Goal: Transaction & Acquisition: Purchase product/service

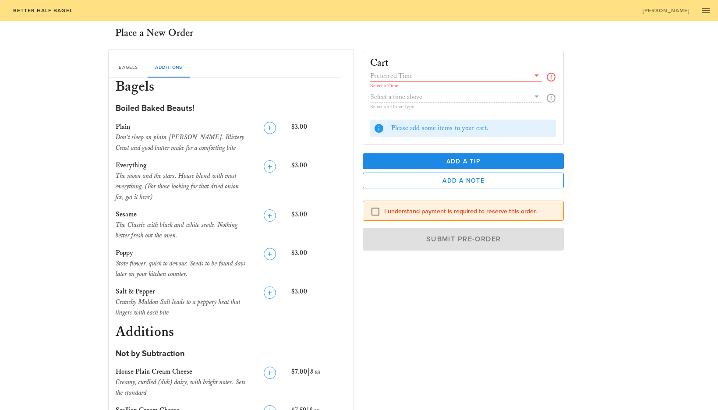
click at [444, 78] on input "text" at bounding box center [450, 75] width 160 height 11
click at [442, 87] on div "Bagels for [DATE]" at bounding box center [456, 82] width 158 height 14
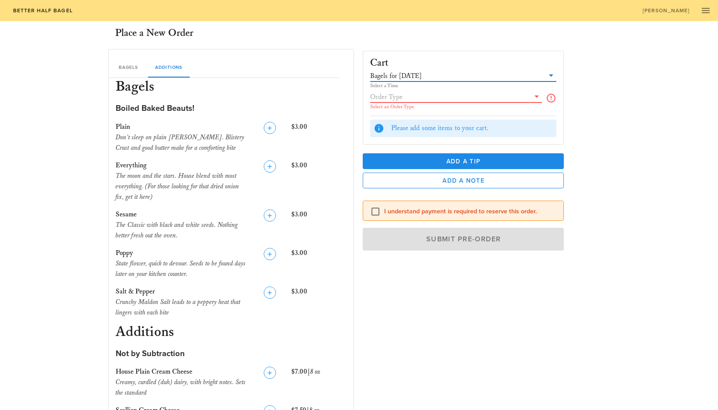
click at [440, 96] on input "text" at bounding box center [450, 96] width 160 height 11
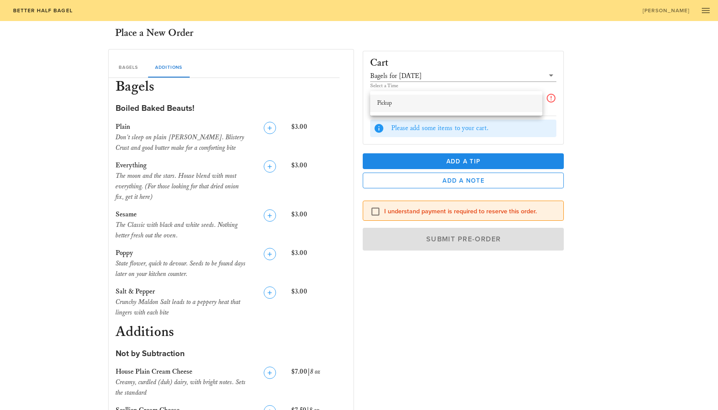
click at [440, 99] on div "Pickup" at bounding box center [456, 103] width 158 height 14
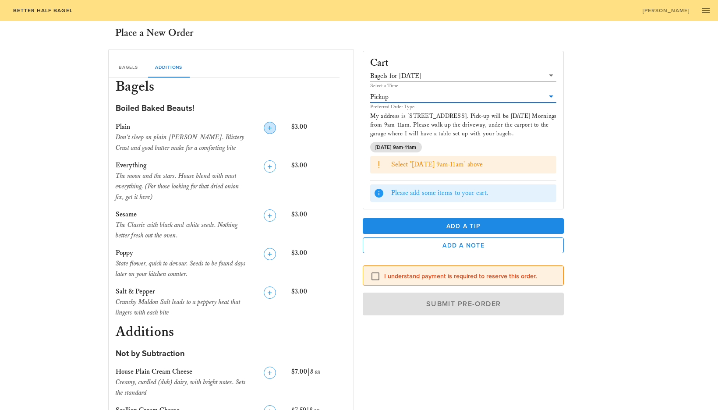
click at [267, 126] on icon "button" at bounding box center [270, 128] width 11 height 11
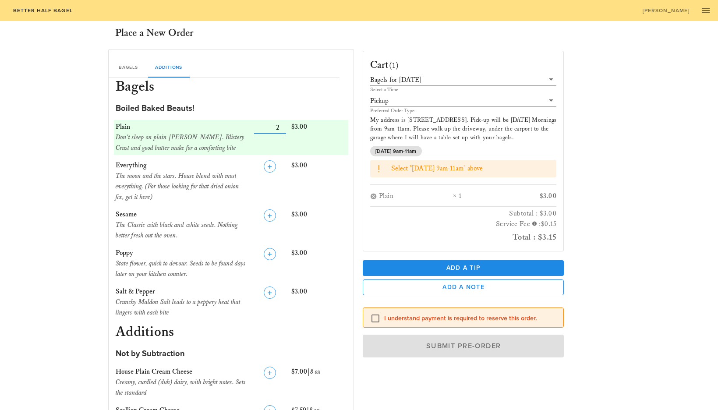
type input "2"
click at [284, 125] on input "Number" at bounding box center [270, 127] width 32 height 11
click at [272, 290] on icon "button" at bounding box center [270, 293] width 11 height 11
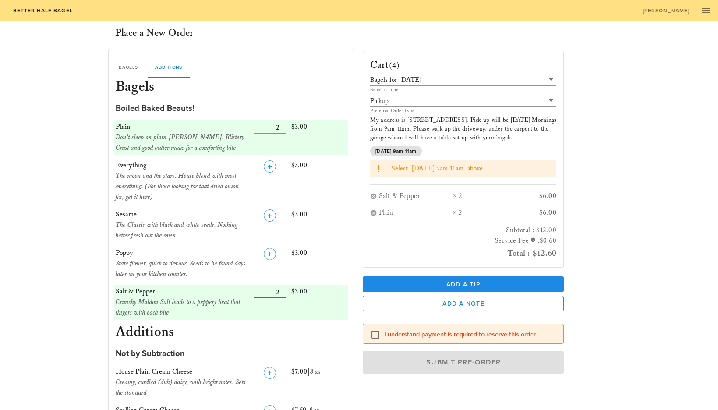
click at [284, 290] on input "Number" at bounding box center [270, 292] width 32 height 11
type input "3"
click at [284, 290] on input "Number" at bounding box center [270, 292] width 32 height 11
click at [285, 124] on input "Number" at bounding box center [270, 127] width 32 height 11
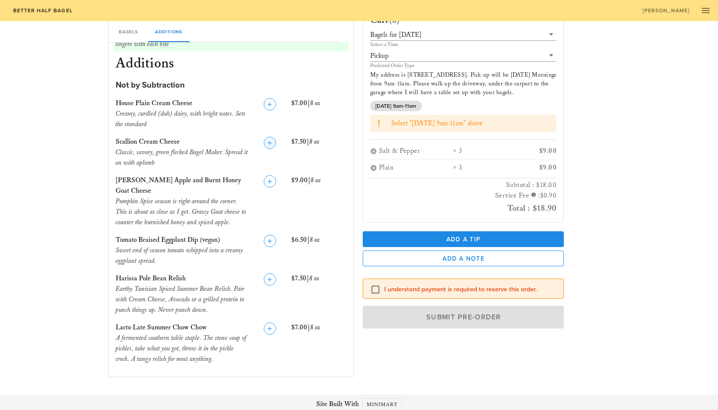
scroll to position [273, 0]
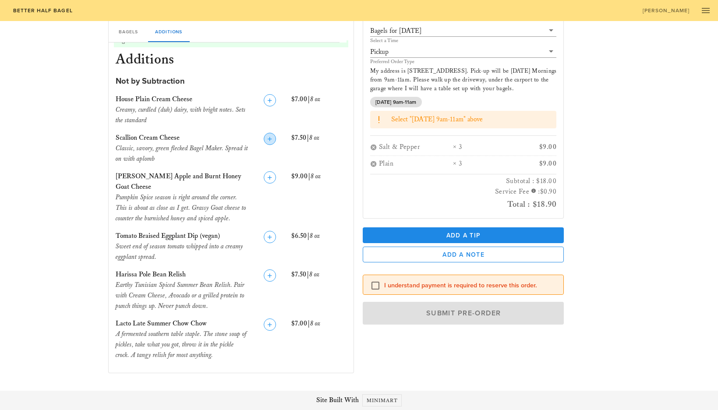
click at [269, 135] on icon "button" at bounding box center [270, 139] width 11 height 11
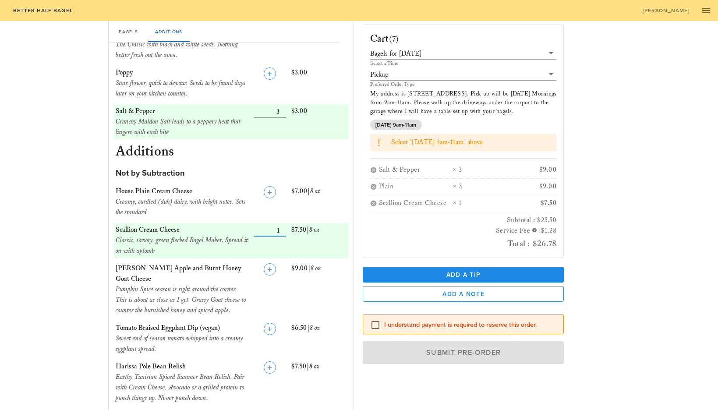
scroll to position [0, 0]
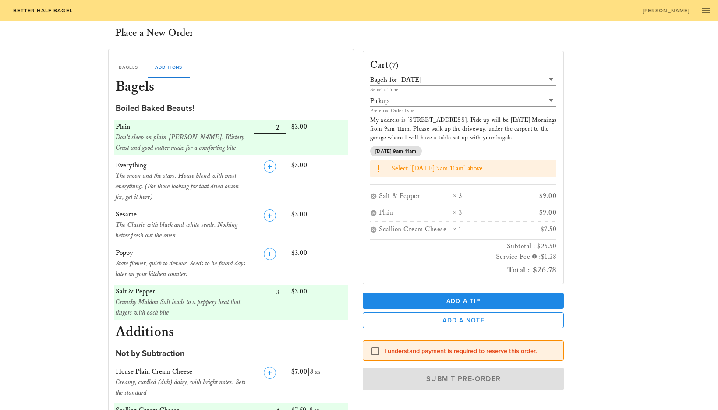
type input "2"
click at [284, 131] on input "Number" at bounding box center [270, 127] width 32 height 11
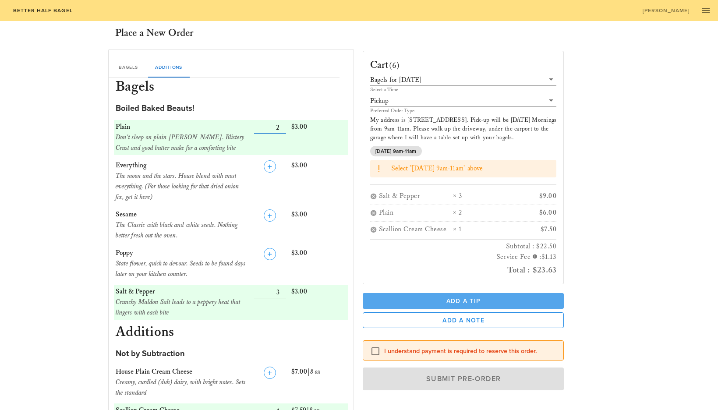
click at [463, 301] on span "Add a Tip" at bounding box center [464, 301] width 188 height 7
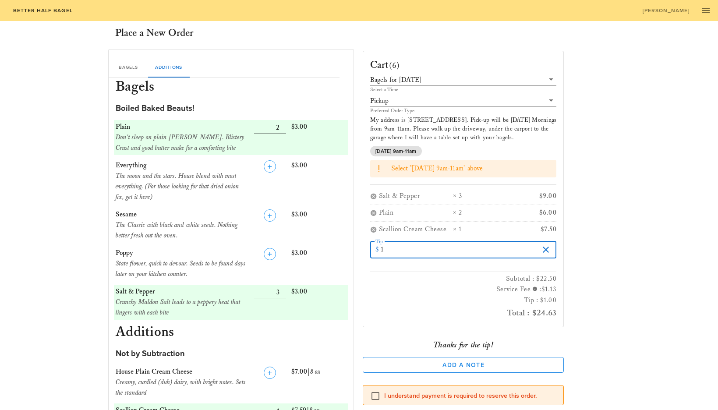
click at [536, 249] on input "1" at bounding box center [460, 250] width 159 height 14
click at [536, 249] on input "2" at bounding box center [460, 250] width 159 height 14
click at [536, 249] on input "3" at bounding box center [460, 250] width 159 height 14
type input "4"
click at [536, 249] on input "4" at bounding box center [460, 250] width 159 height 14
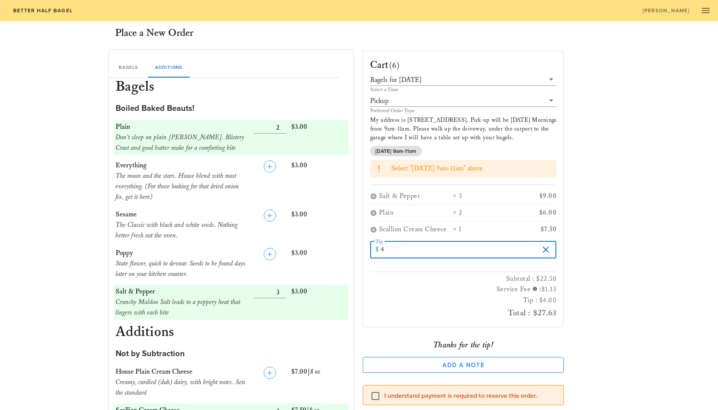
scroll to position [18, 0]
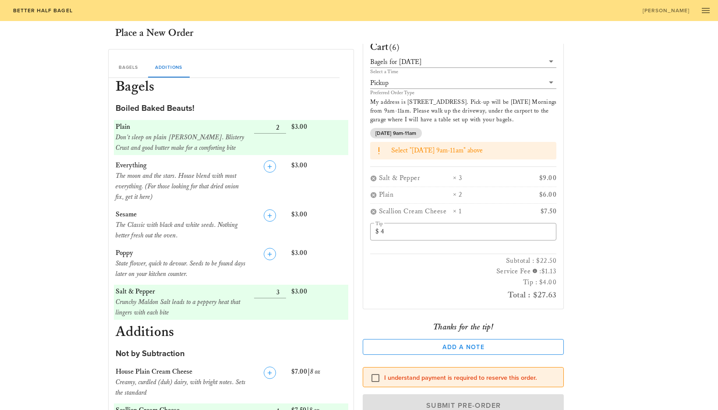
click at [486, 380] on label "I understand payment is required to reserve this order." at bounding box center [470, 378] width 173 height 9
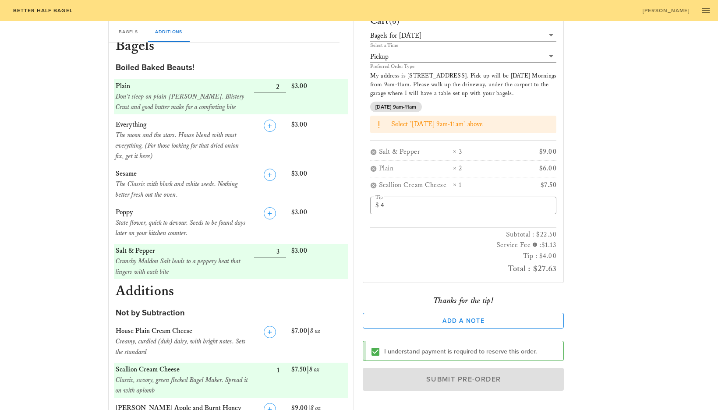
scroll to position [43, 0]
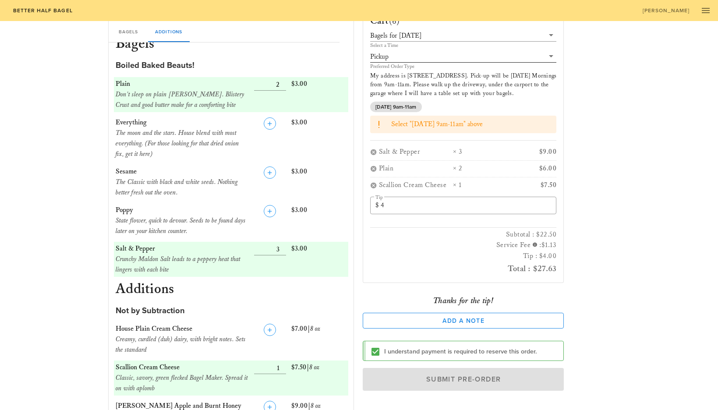
click at [447, 60] on input "text" at bounding box center [467, 56] width 154 height 11
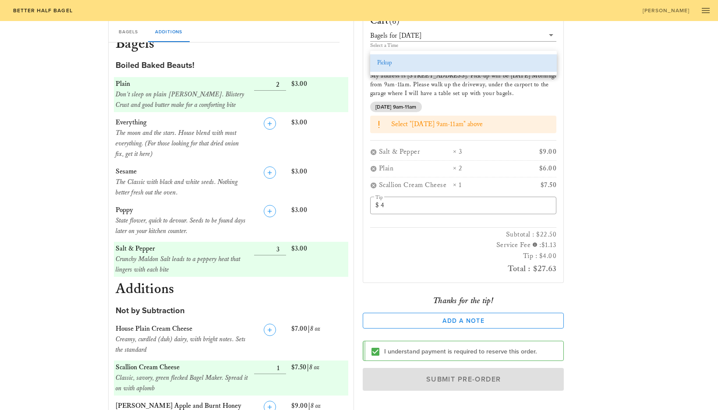
click at [447, 60] on div "Pickup" at bounding box center [463, 63] width 173 height 7
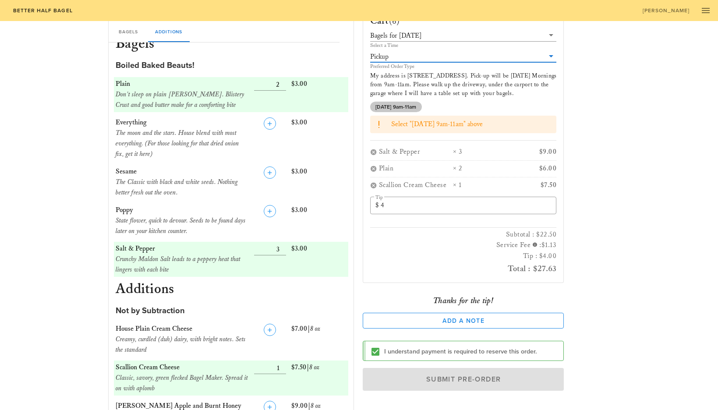
click at [410, 109] on span "[DATE] 9am-11am" at bounding box center [396, 107] width 41 height 11
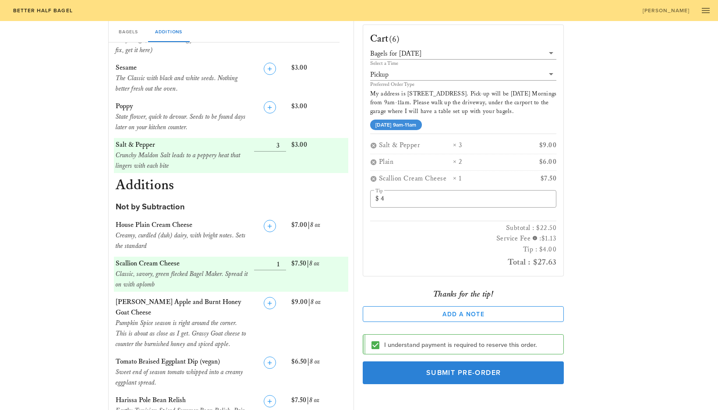
scroll to position [148, 0]
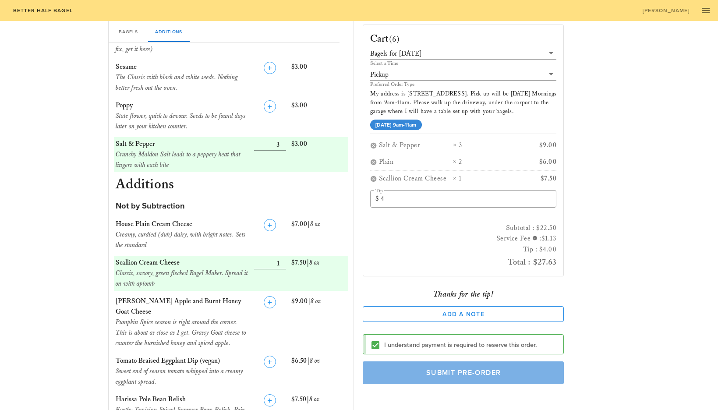
click at [481, 373] on span "Submit Pre-Order" at bounding box center [463, 373] width 181 height 9
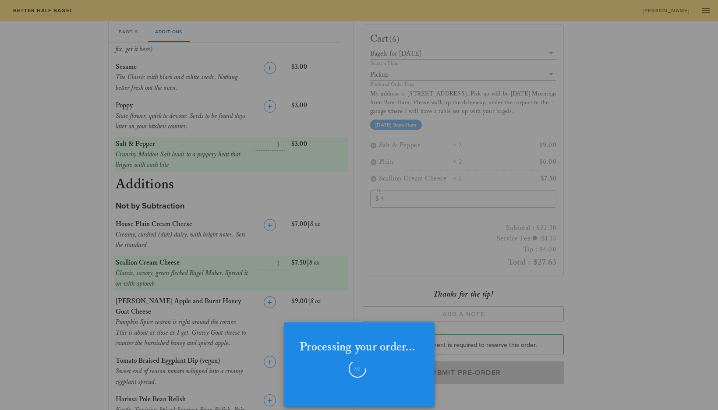
checkbox input "false"
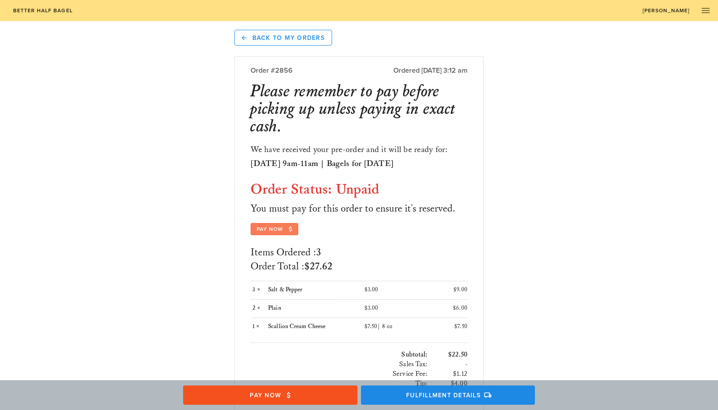
click at [291, 233] on button "Pay Now" at bounding box center [274, 229] width 47 height 12
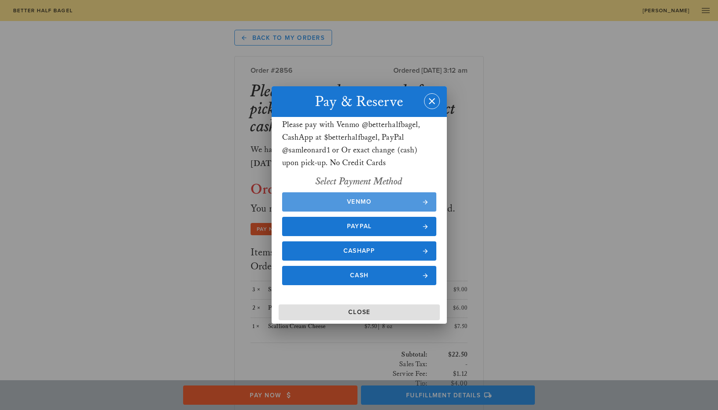
click at [361, 206] on button "Venmo" at bounding box center [359, 201] width 154 height 19
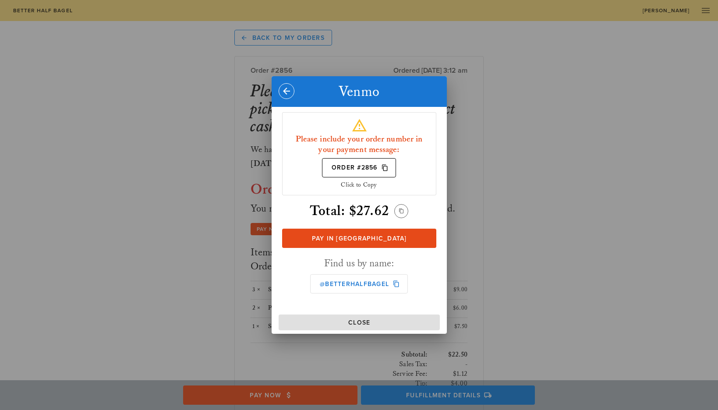
click at [388, 256] on div "Please include your order number in your payment message: Order #2856 Click to …" at bounding box center [359, 205] width 165 height 206
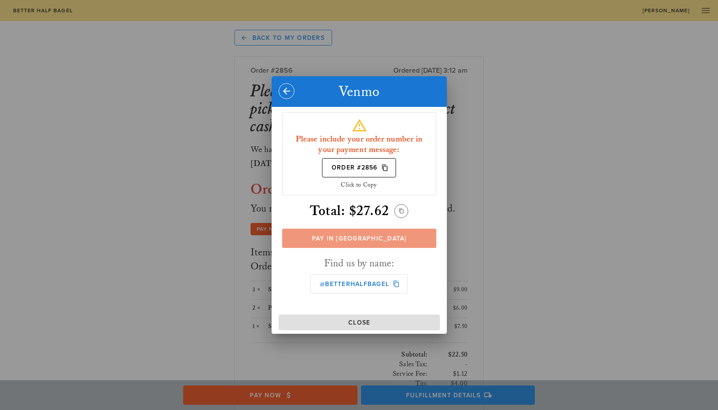
click at [390, 244] on link "Pay in [GEOGRAPHIC_DATA]" at bounding box center [359, 238] width 154 height 19
click at [375, 240] on span "Pay in [GEOGRAPHIC_DATA]" at bounding box center [359, 238] width 137 height 7
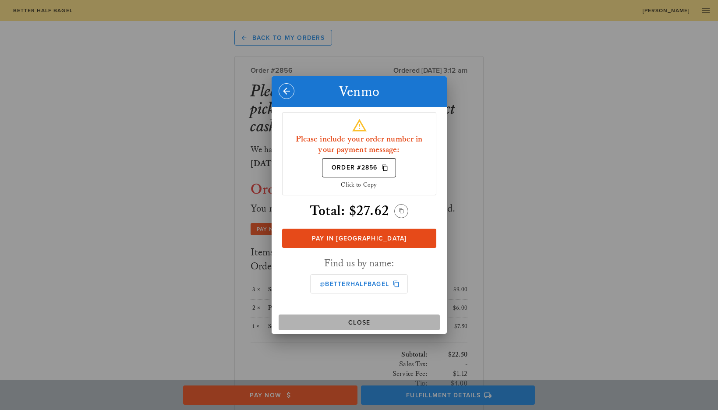
click at [364, 327] on button "Close" at bounding box center [359, 323] width 161 height 16
